Goal: Task Accomplishment & Management: Manage account settings

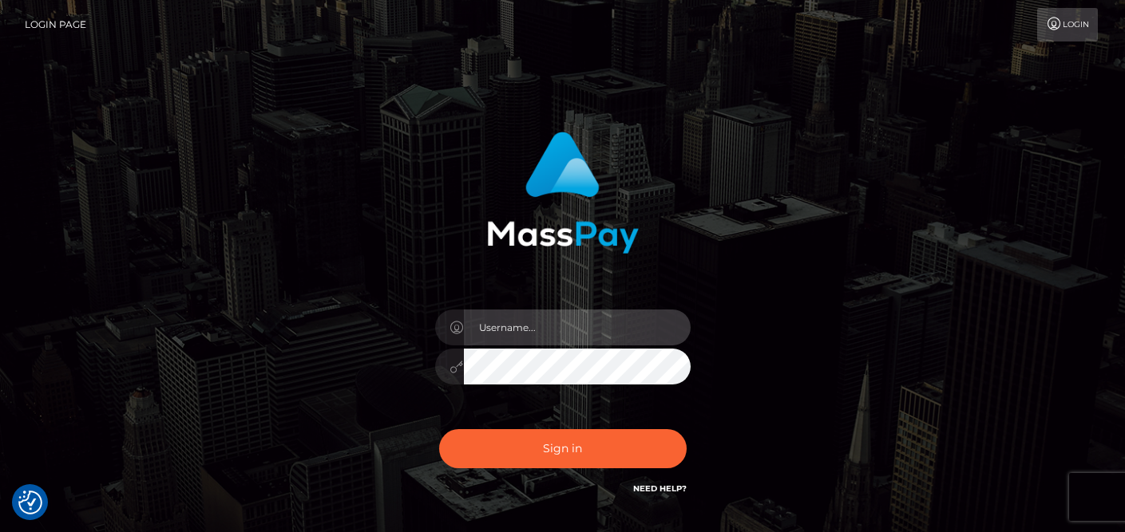
click at [511, 329] on input "text" at bounding box center [577, 328] width 227 height 36
click at [623, 325] on input "admin@nvisionu.com" at bounding box center [577, 328] width 227 height 36
drag, startPoint x: 628, startPoint y: 321, endPoint x: 439, endPoint y: 313, distance: 189.4
click at [439, 313] on div "admin@nvisionu.com" at bounding box center [562, 325] width 255 height 31
type input "mjones.nvisionu"
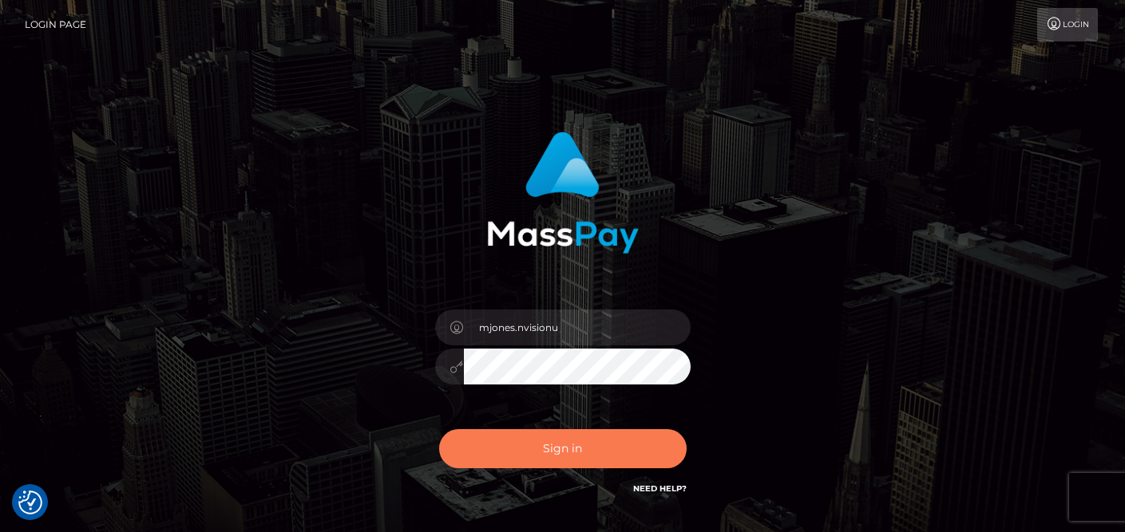
click at [557, 440] on button "Sign in" at bounding box center [562, 448] width 247 height 39
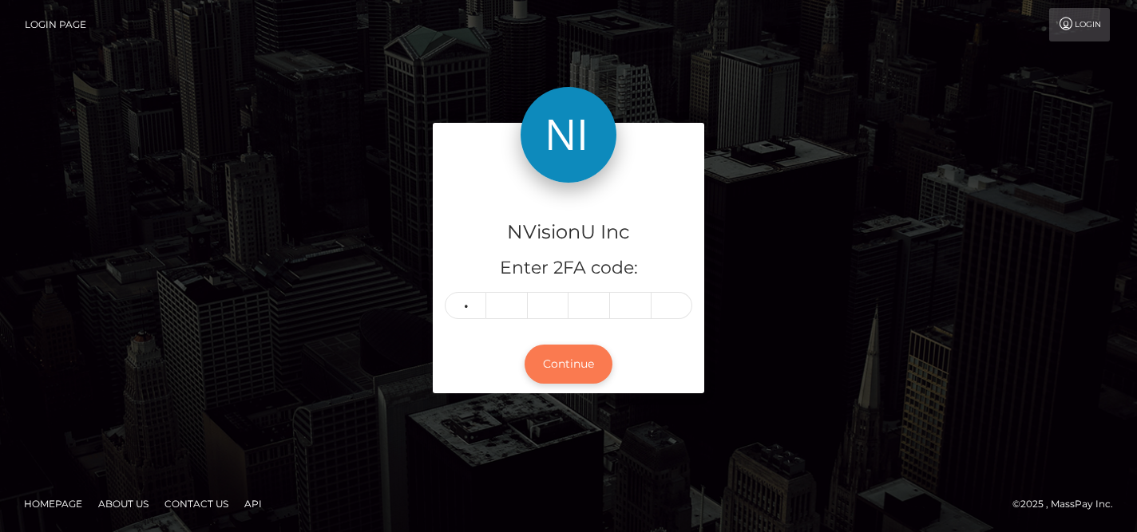
type input "5"
type input "3"
type input "5"
type input "3"
type input "1"
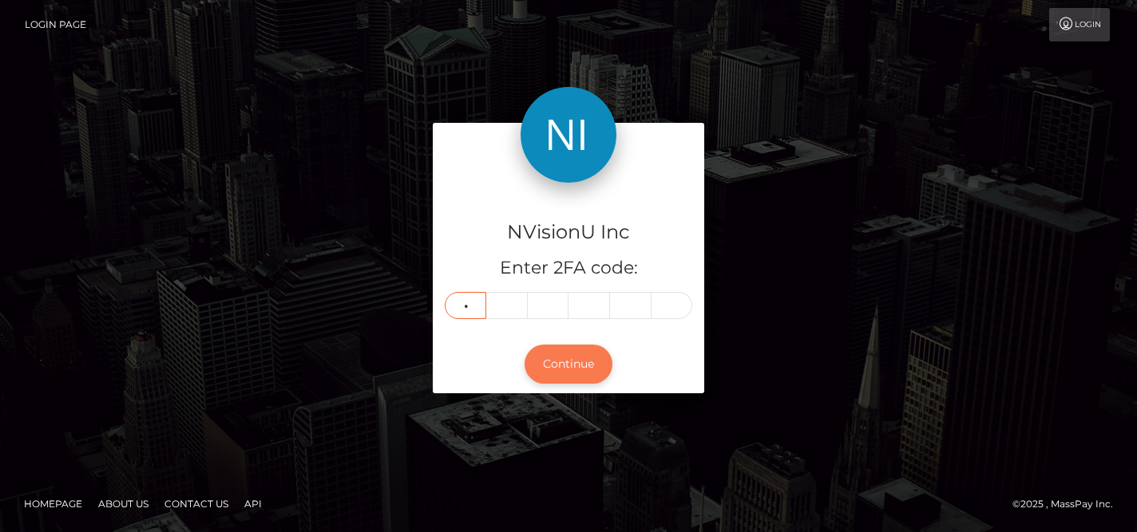
type input "7"
type input "5"
type input "4"
type input "0"
type input "2"
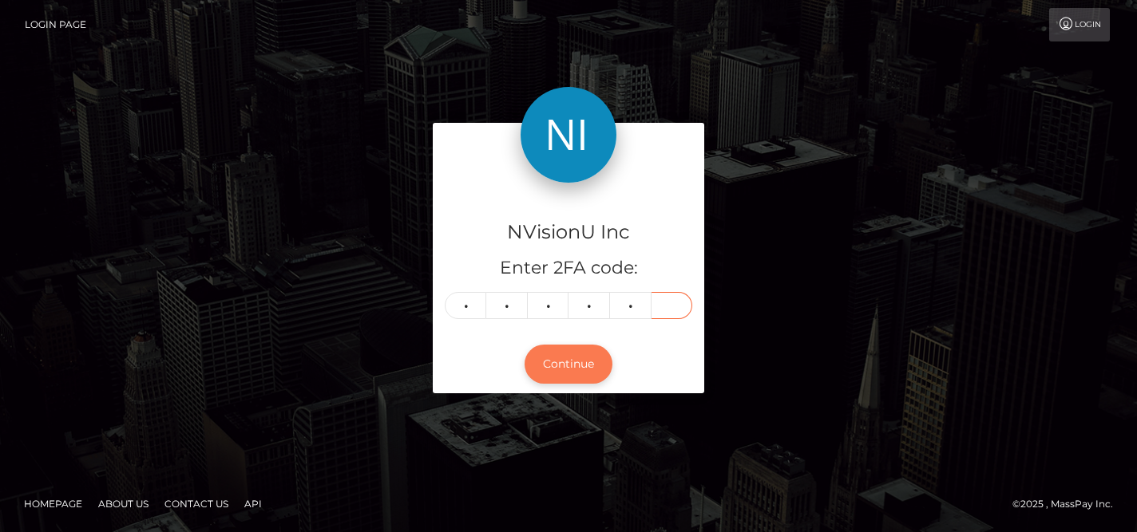
type input "2"
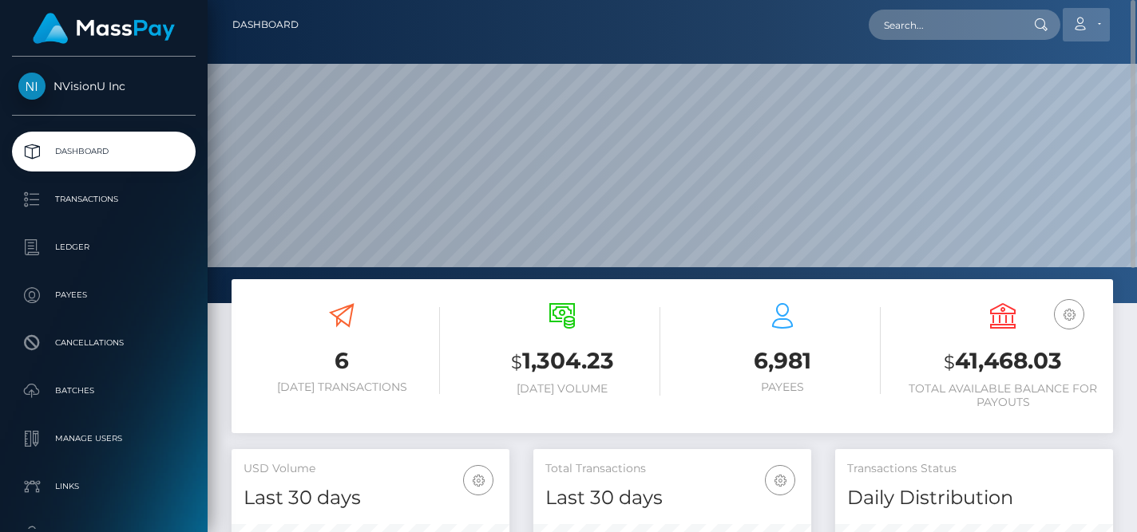
click at [1093, 26] on link "Account" at bounding box center [1086, 25] width 47 height 34
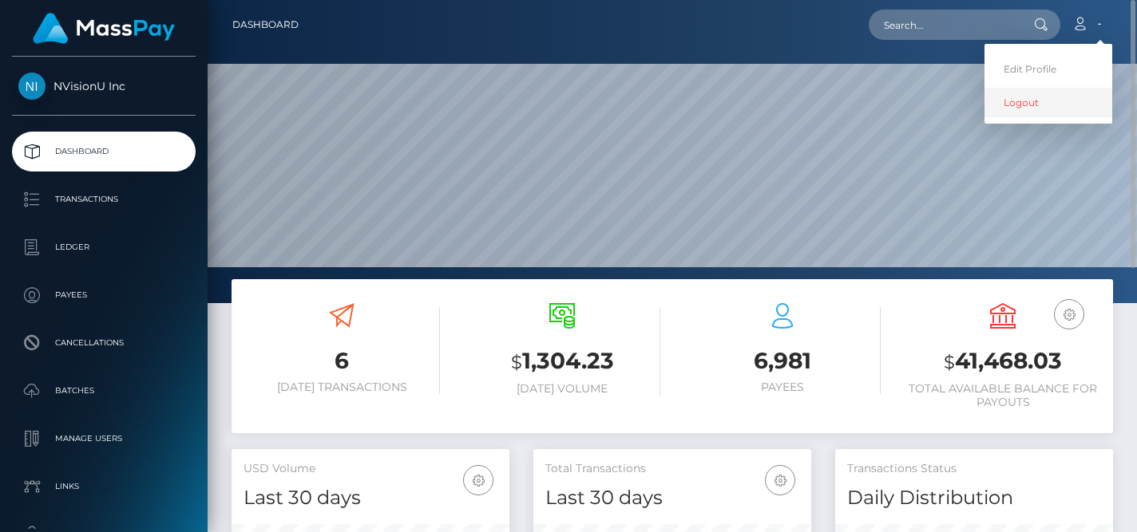
click at [1033, 102] on link "Logout" at bounding box center [1048, 103] width 128 height 30
